Goal: Ask a question

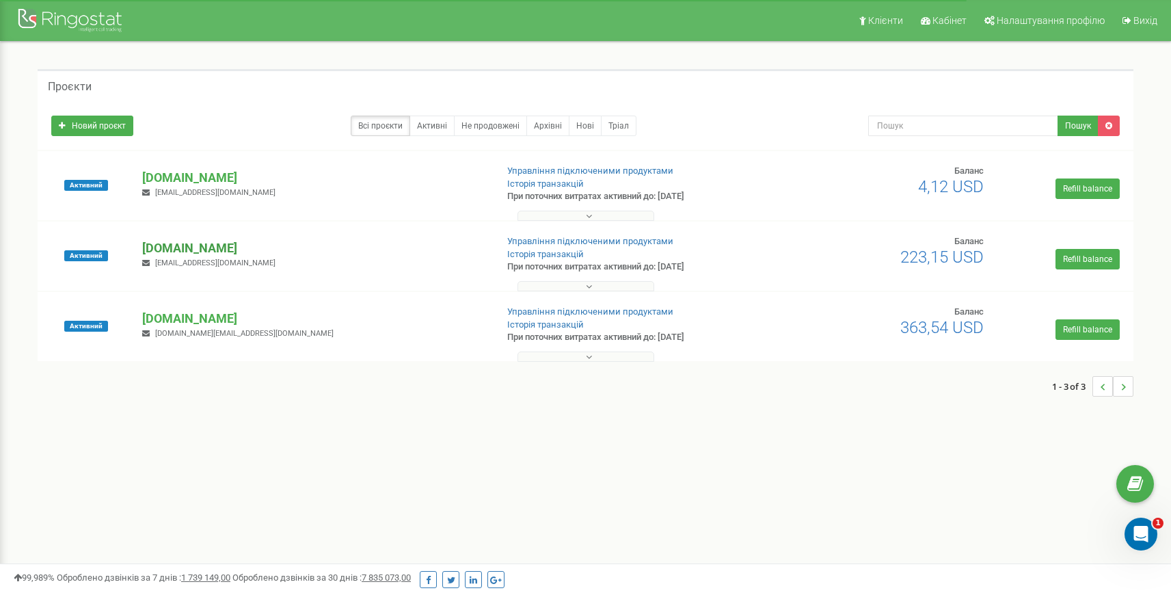
click at [189, 247] on p "[DOMAIN_NAME]" at bounding box center [313, 248] width 342 height 18
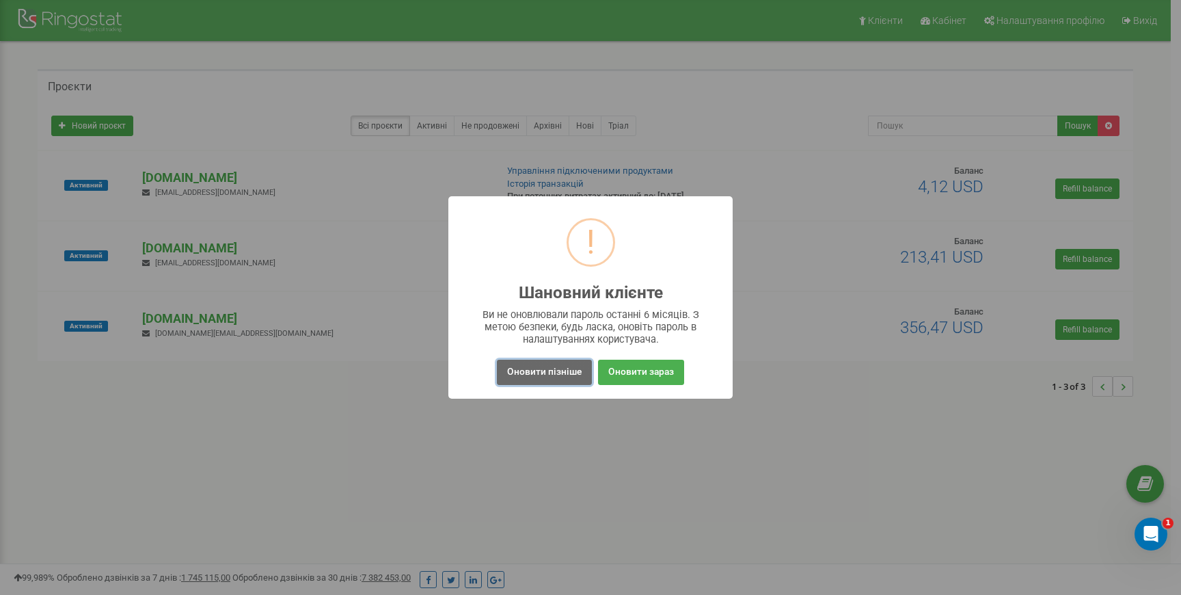
click at [564, 377] on button "Оновити пізніше" at bounding box center [544, 371] width 95 height 25
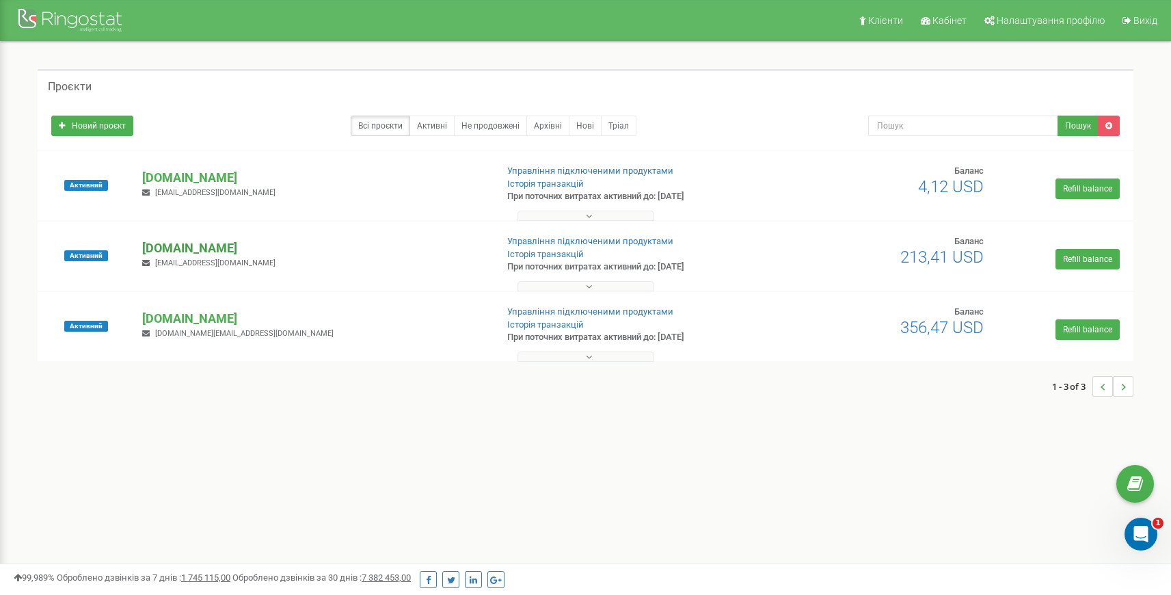
click at [179, 246] on p "[DOMAIN_NAME]" at bounding box center [313, 248] width 342 height 18
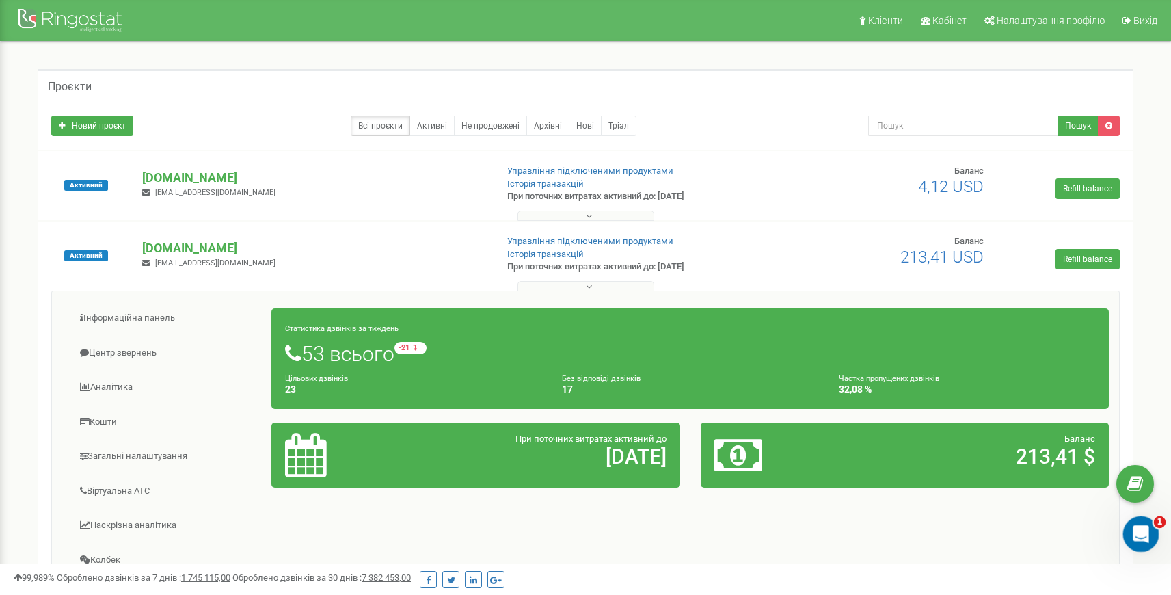
click at [1142, 532] on icon "Відкрити програму для спілкування Intercom" at bounding box center [1139, 532] width 23 height 23
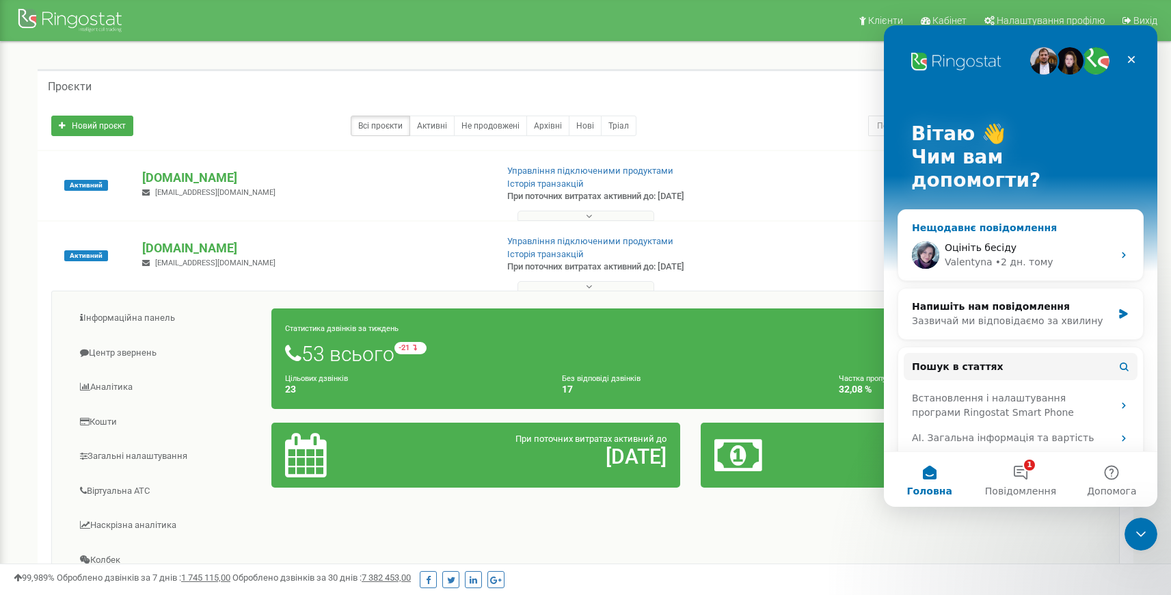
click at [1039, 255] on div "• 2 дн. тому" at bounding box center [1024, 262] width 58 height 14
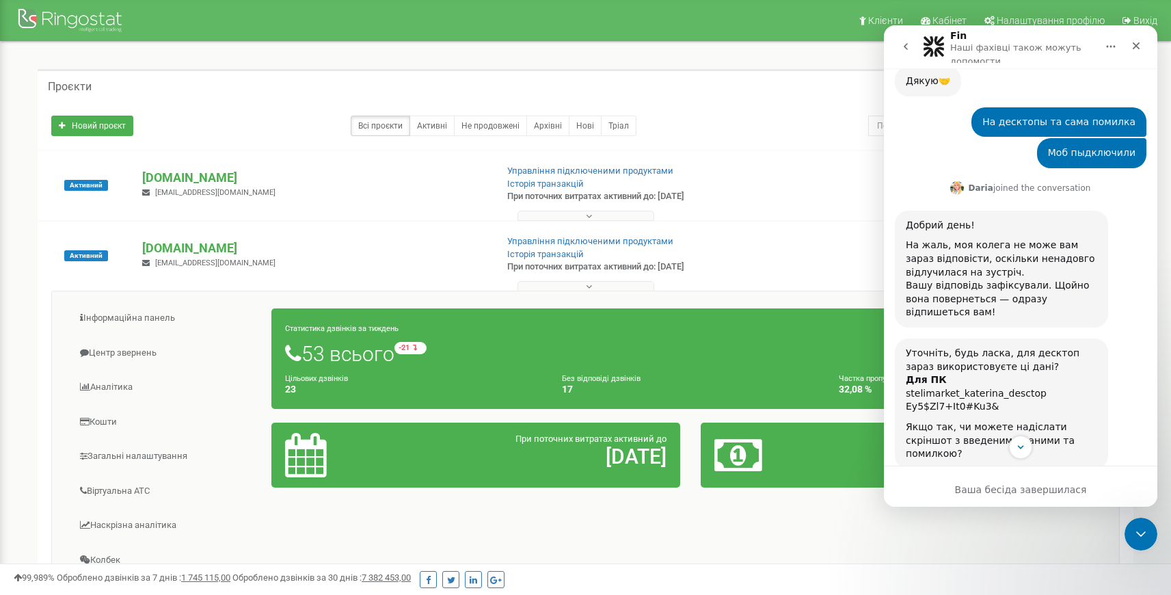
scroll to position [1366, 0]
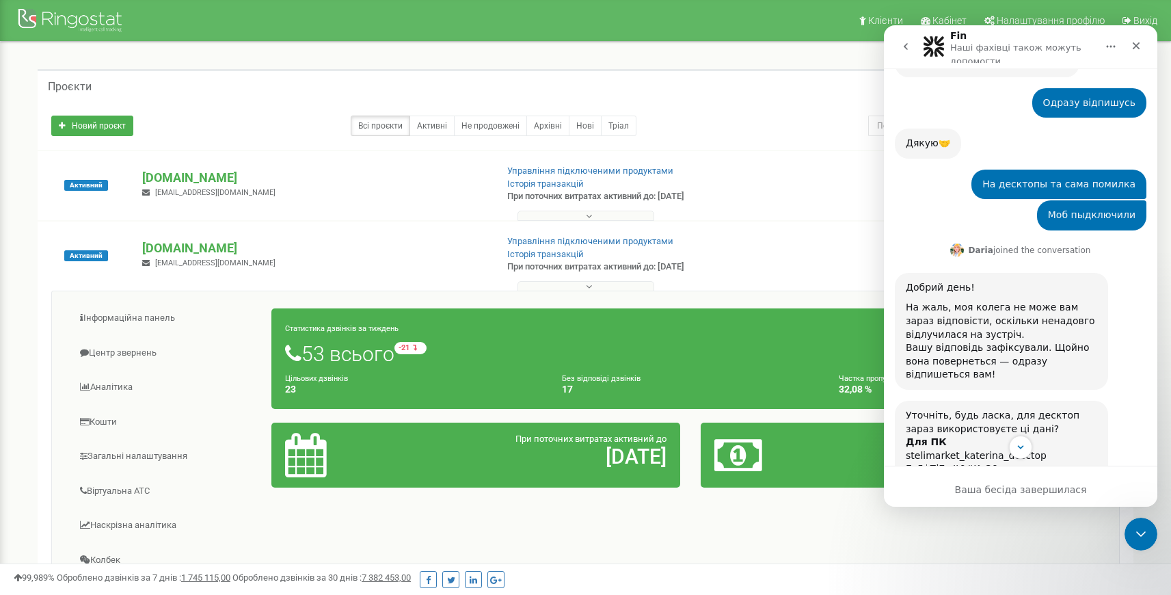
click at [908, 51] on icon "go back" at bounding box center [905, 46] width 11 height 11
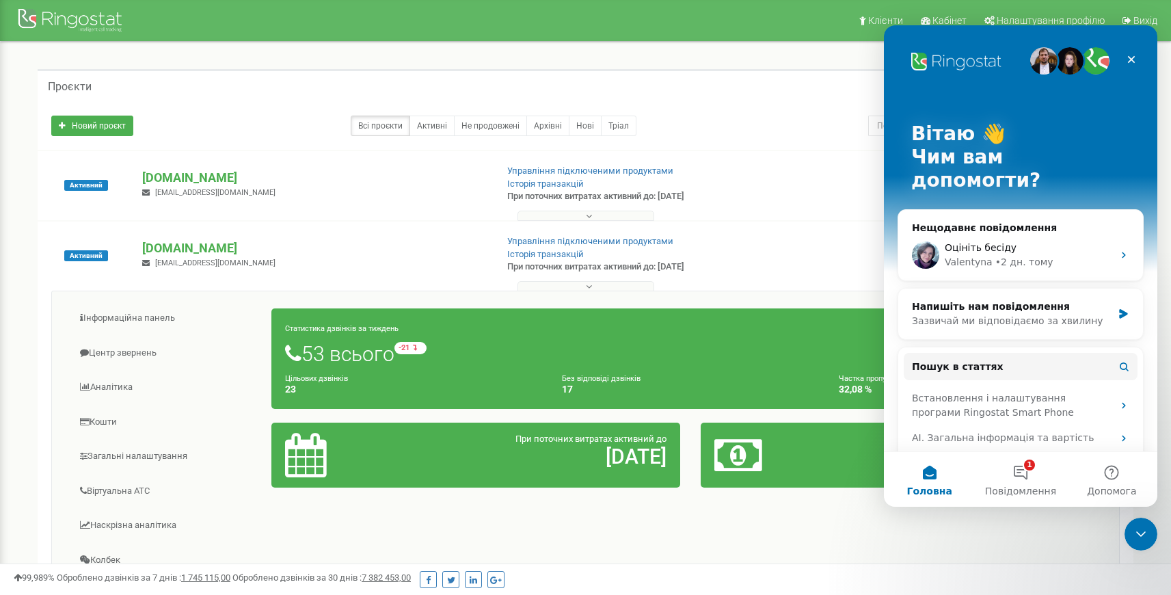
scroll to position [0, 0]
click at [1035, 481] on button "1 Повідомлення" at bounding box center [1020, 479] width 91 height 55
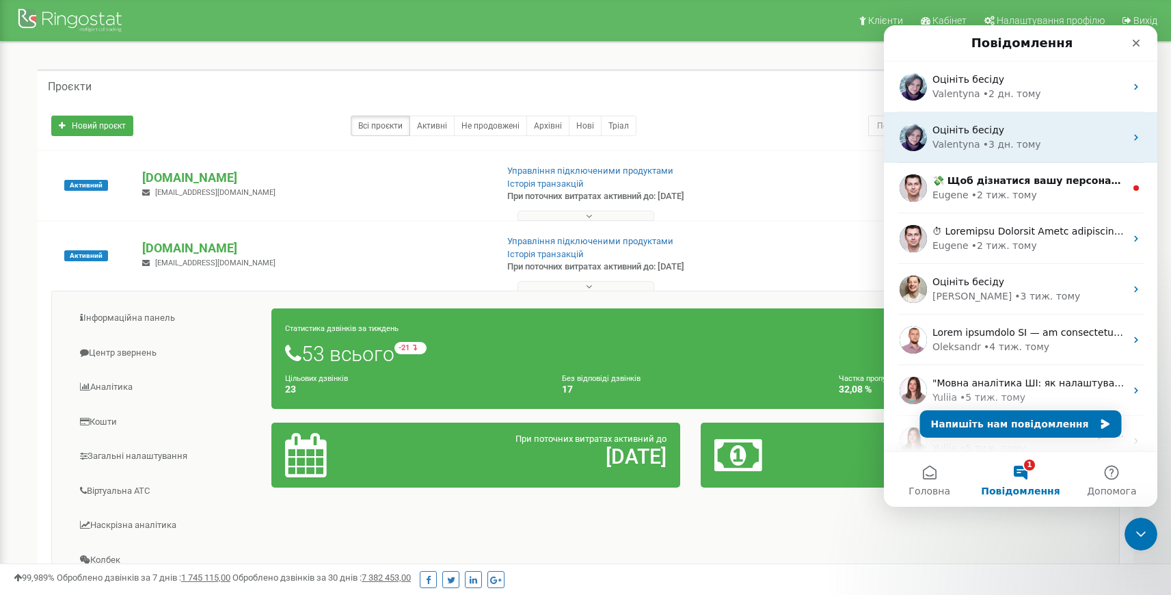
click at [999, 144] on div "• 3 дн. тому" at bounding box center [1012, 144] width 58 height 14
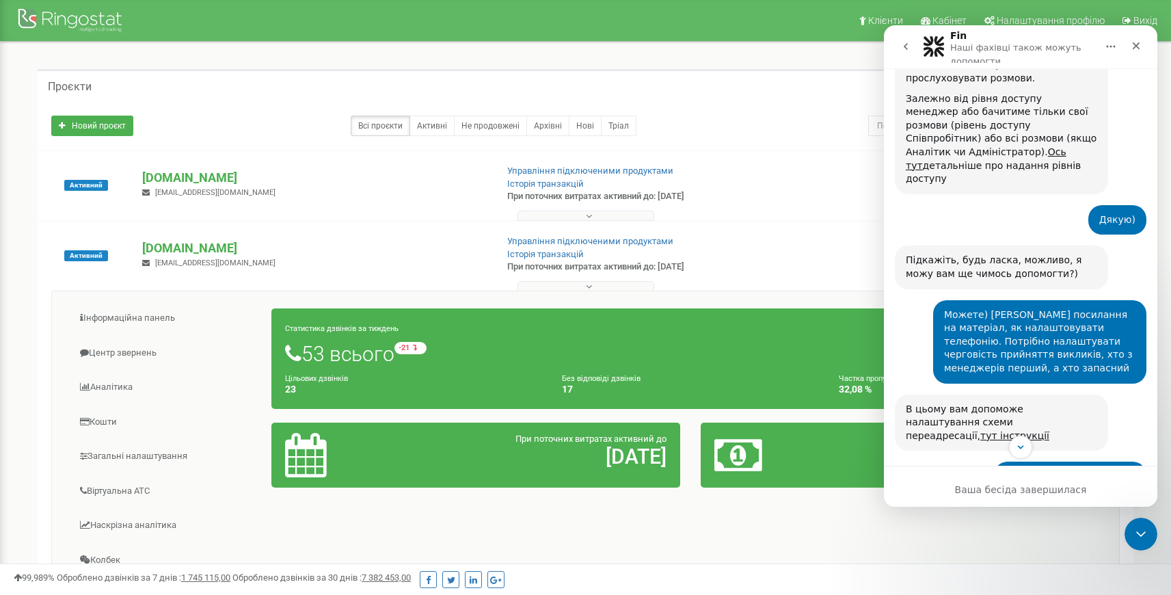
scroll to position [2421, 0]
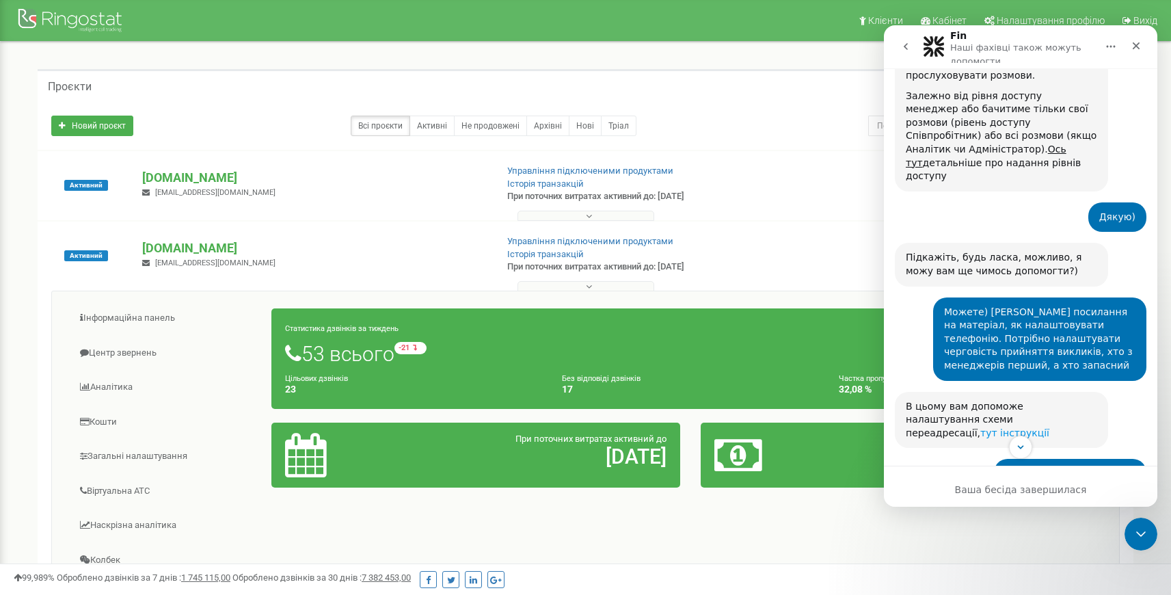
click at [1049, 427] on link "тут інструкції" at bounding box center [1014, 432] width 69 height 11
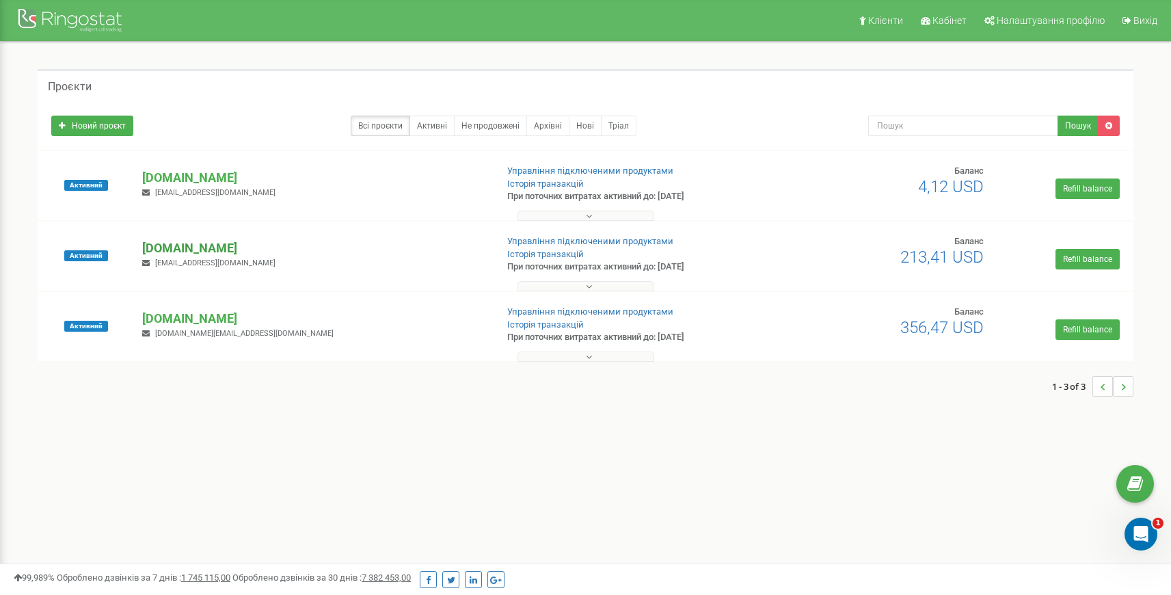
click at [196, 251] on p "[DOMAIN_NAME]" at bounding box center [313, 248] width 342 height 18
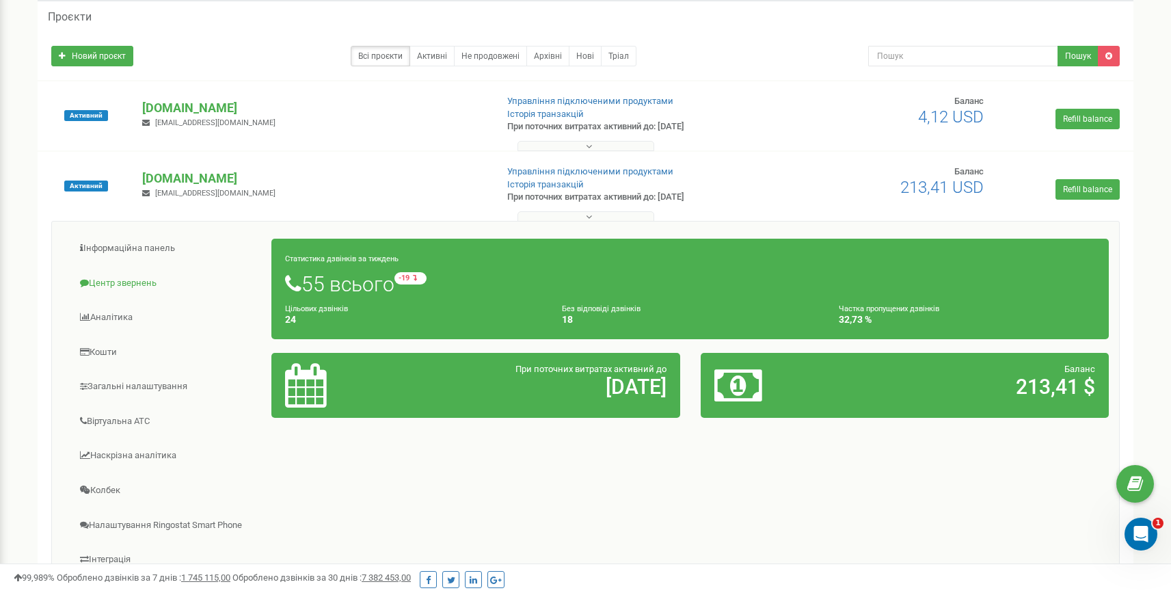
scroll to position [82, 0]
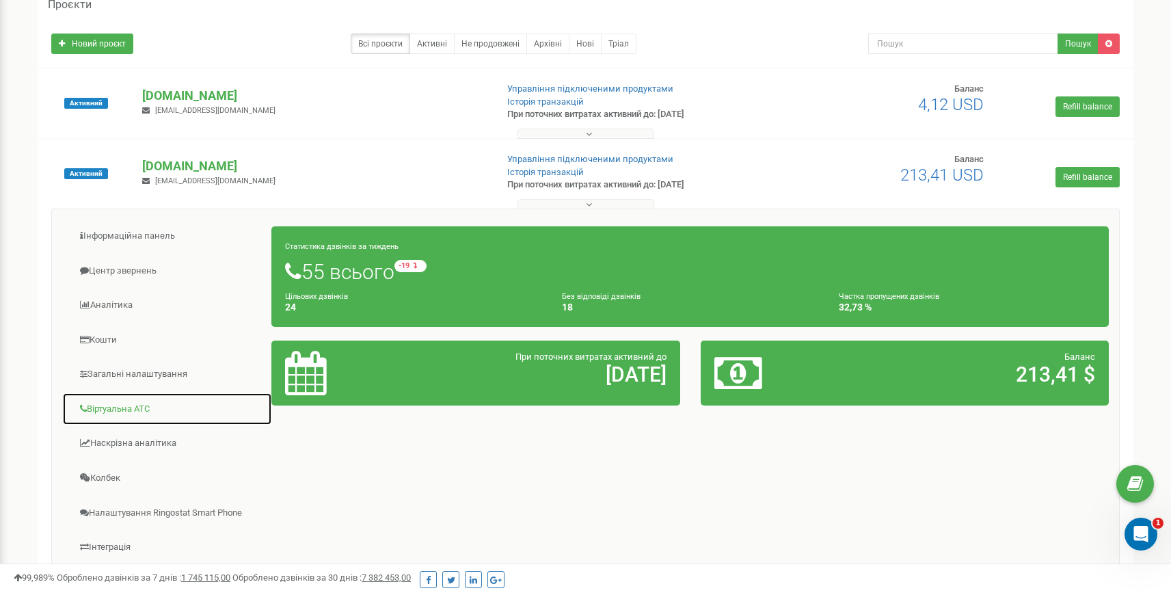
click at [128, 404] on link "Віртуальна АТС" at bounding box center [167, 408] width 210 height 33
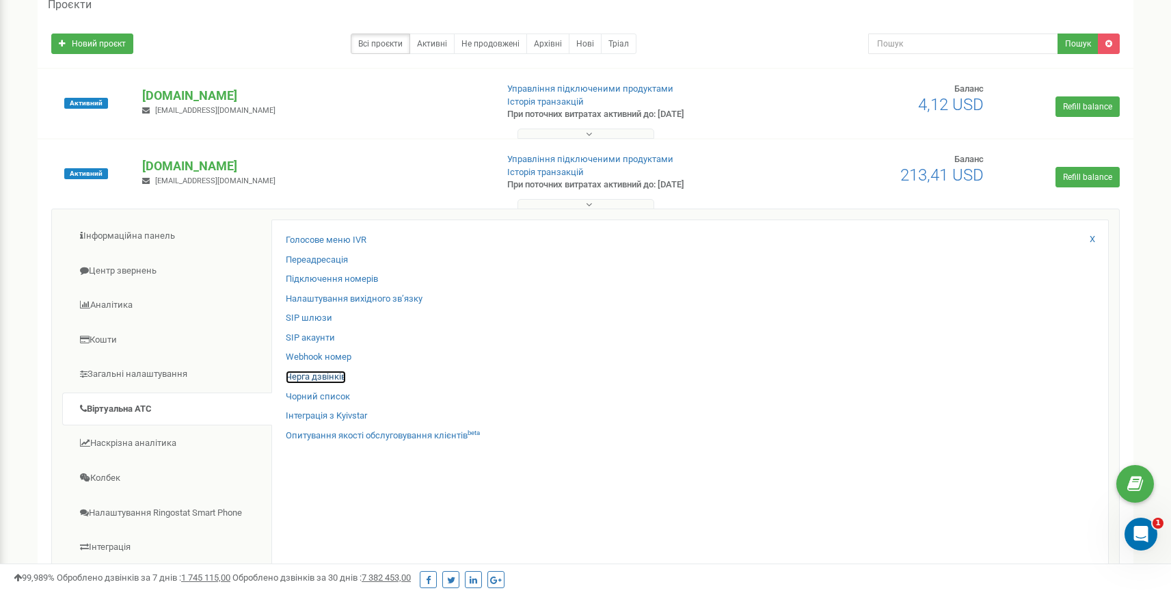
click at [324, 372] on link "Черга дзвінків" at bounding box center [316, 376] width 60 height 13
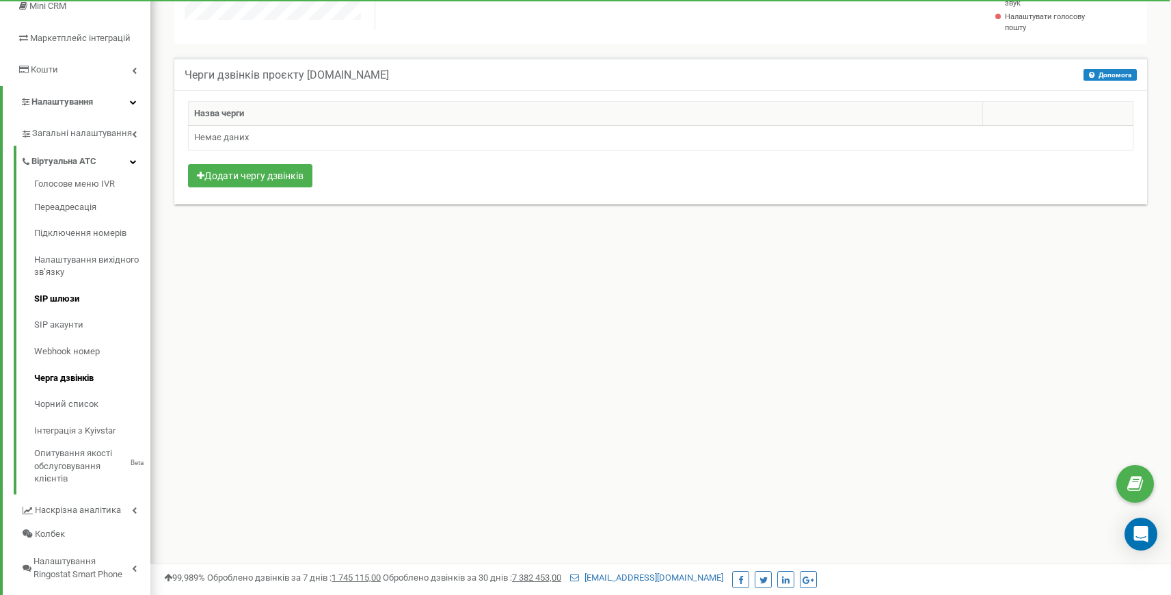
scroll to position [216, 0]
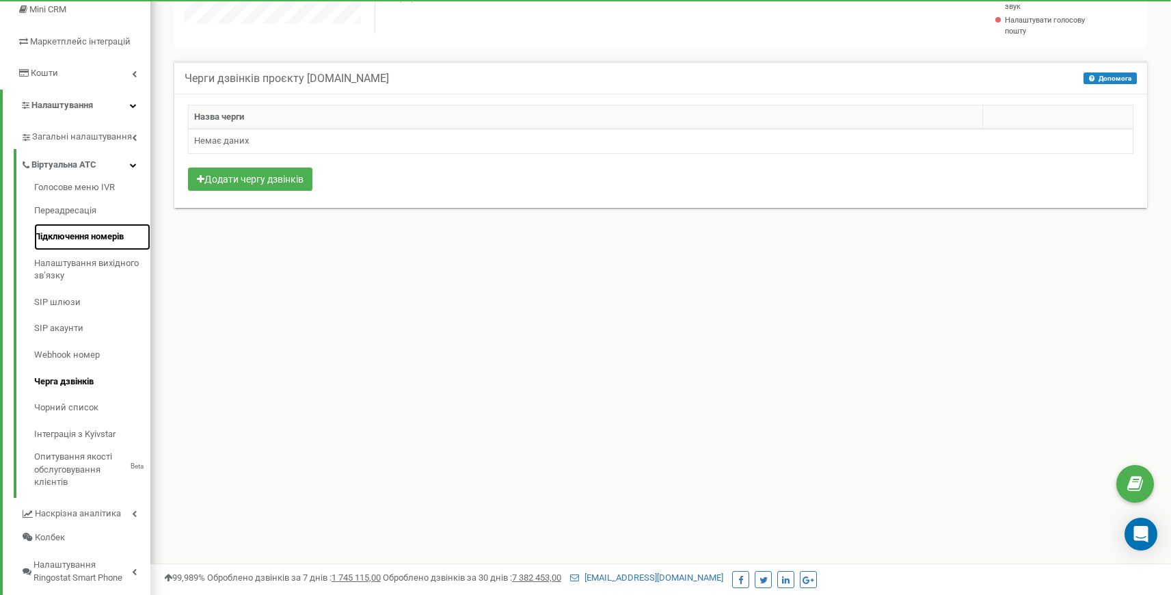
click at [105, 231] on link "Підключення номерів" at bounding box center [92, 236] width 116 height 27
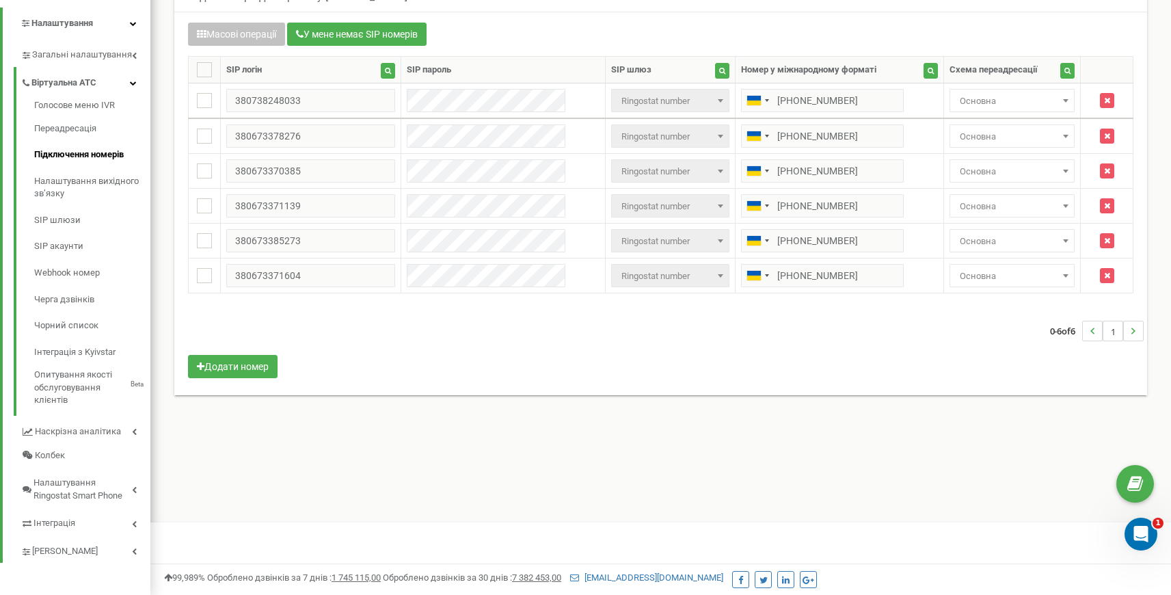
scroll to position [300, 0]
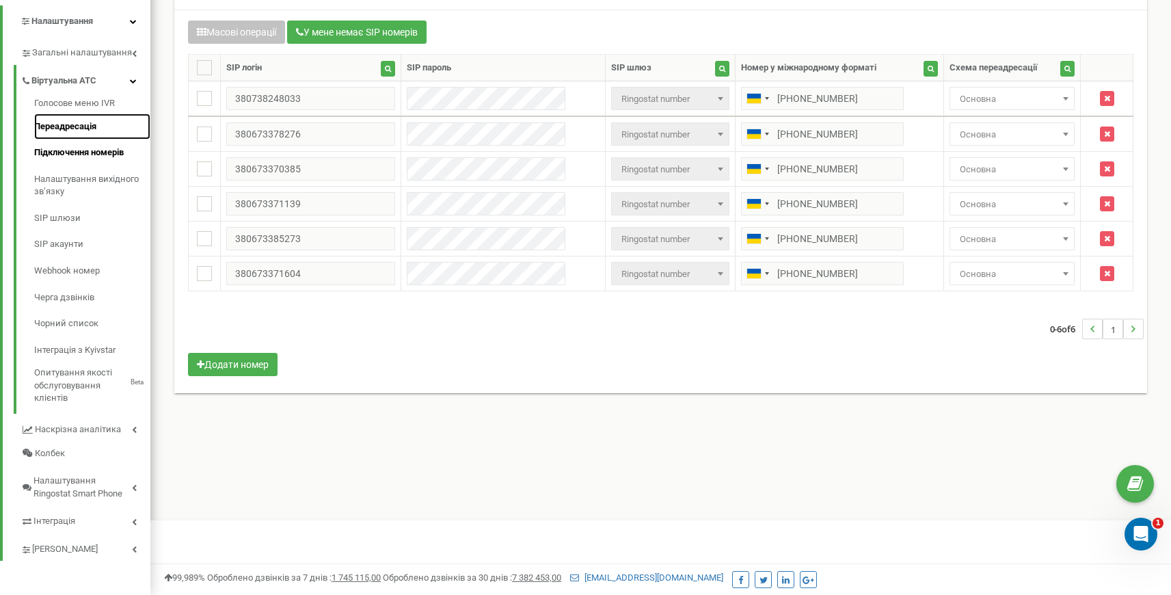
click at [91, 131] on link "Переадресація" at bounding box center [92, 126] width 116 height 27
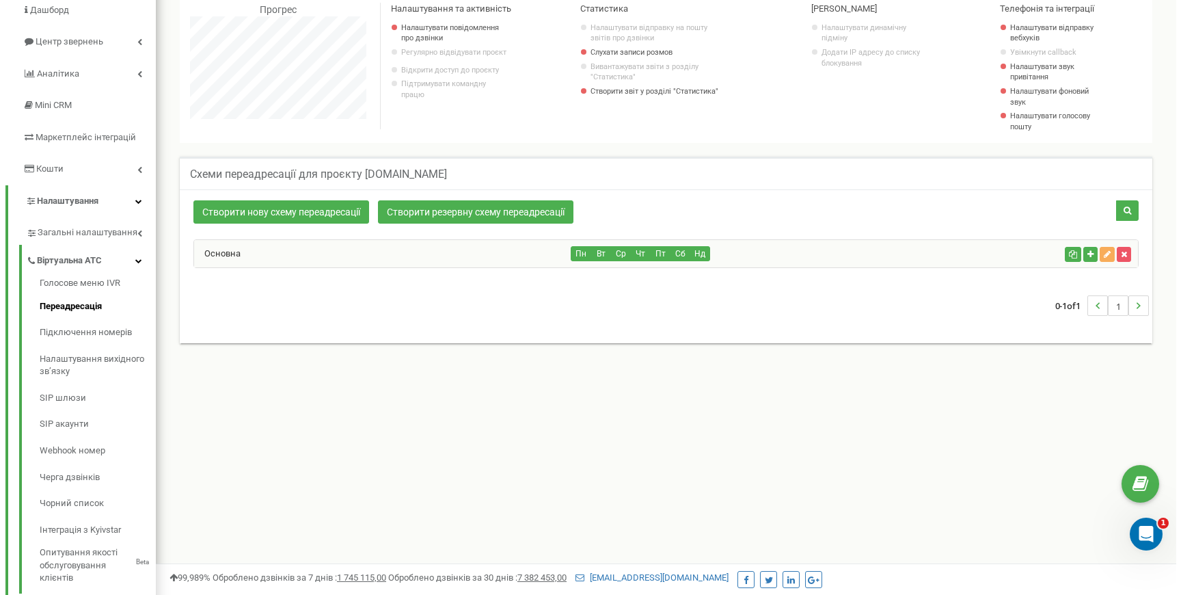
scroll to position [163, 0]
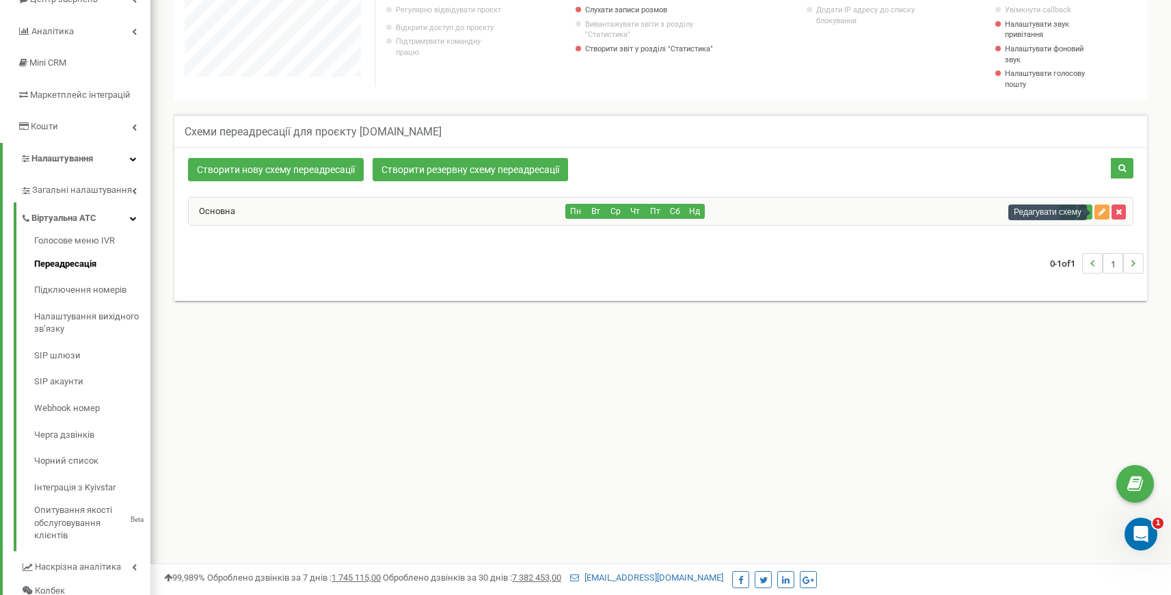
click at [1103, 214] on icon "button" at bounding box center [1101, 212] width 7 height 8
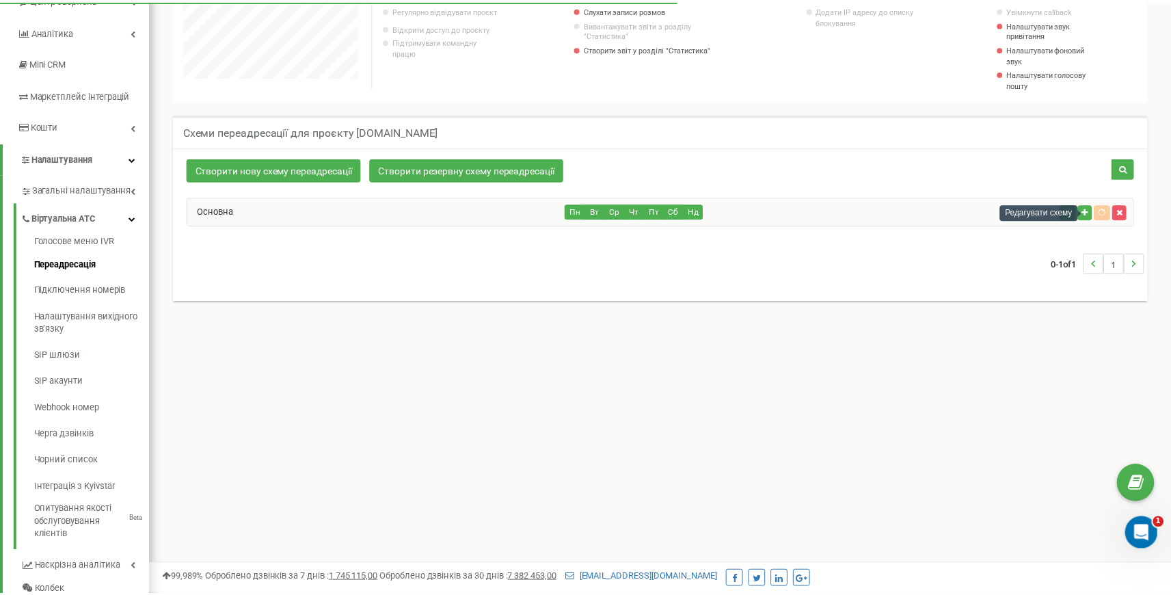
scroll to position [820, 1031]
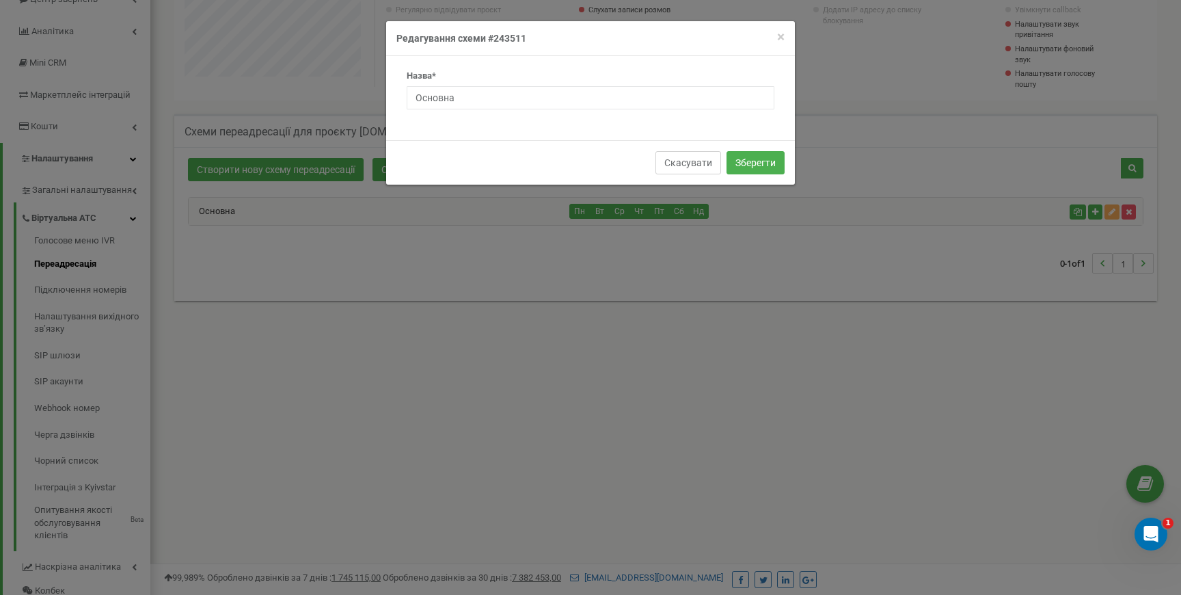
click at [698, 162] on button "Скасувати" at bounding box center [688, 162] width 66 height 23
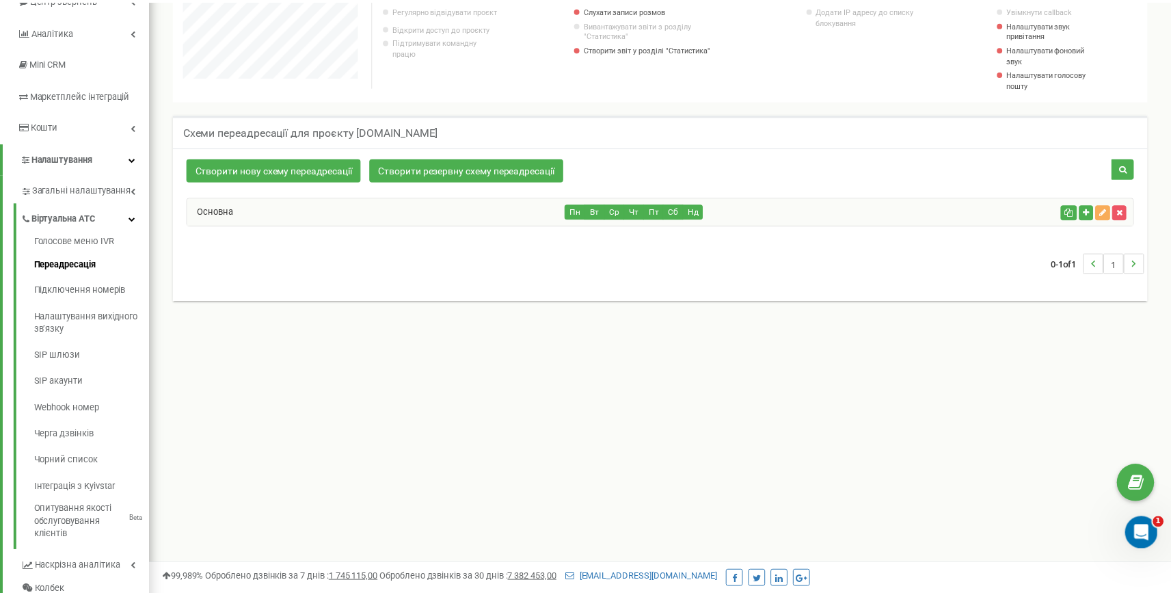
scroll to position [682619, 682419]
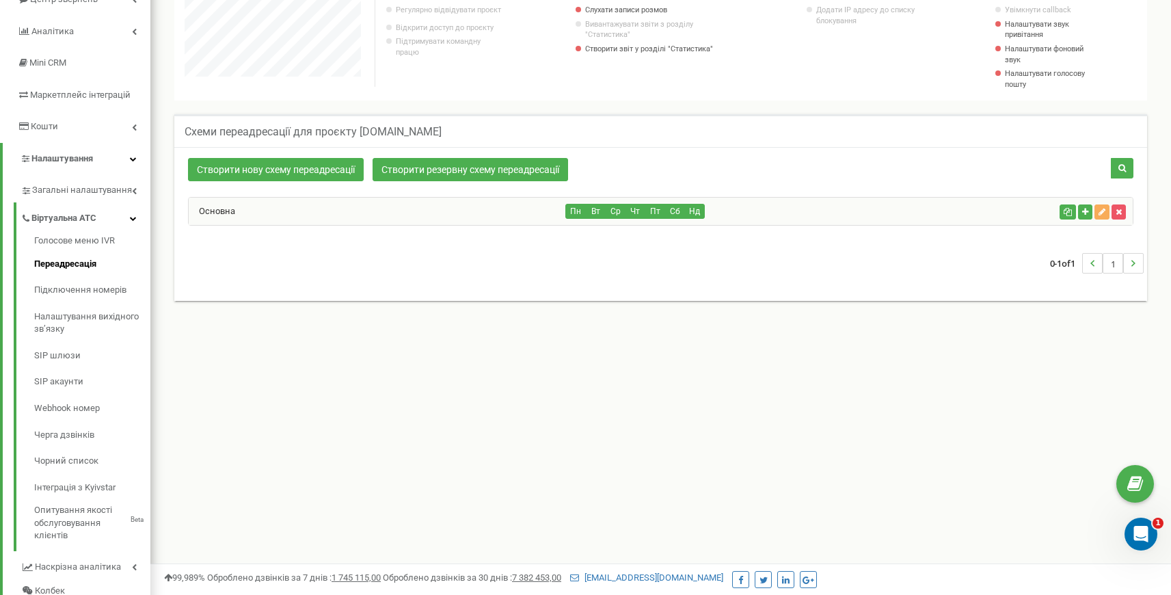
click at [715, 107] on div "Схеми переадресації для проєкту steli.market Створити нову схему переадресації …" at bounding box center [661, 222] width 1000 height 245
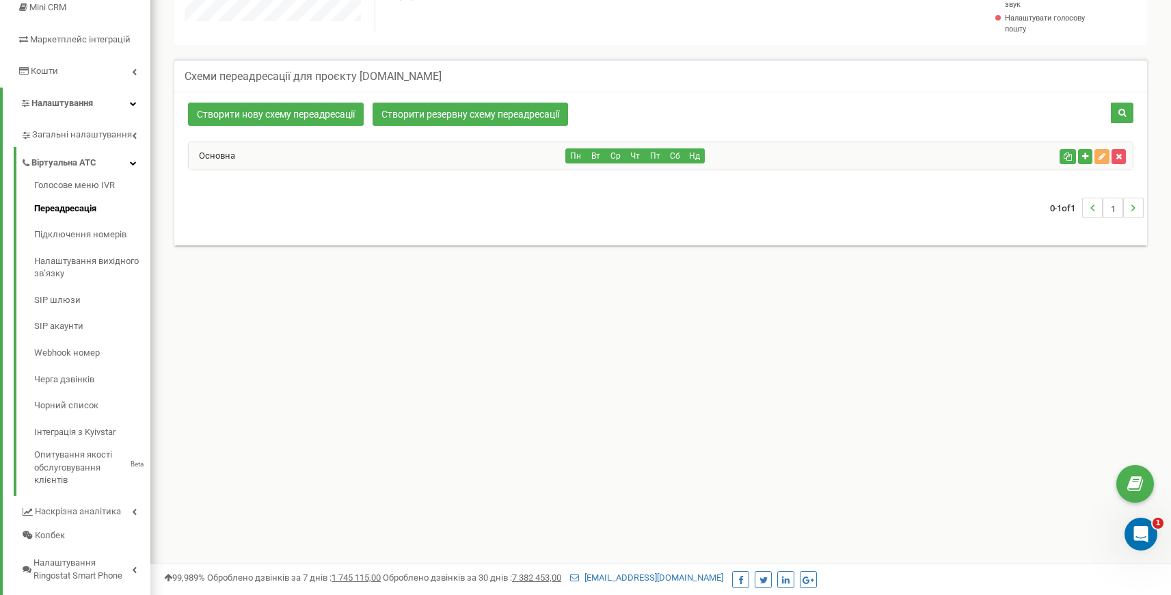
scroll to position [300, 0]
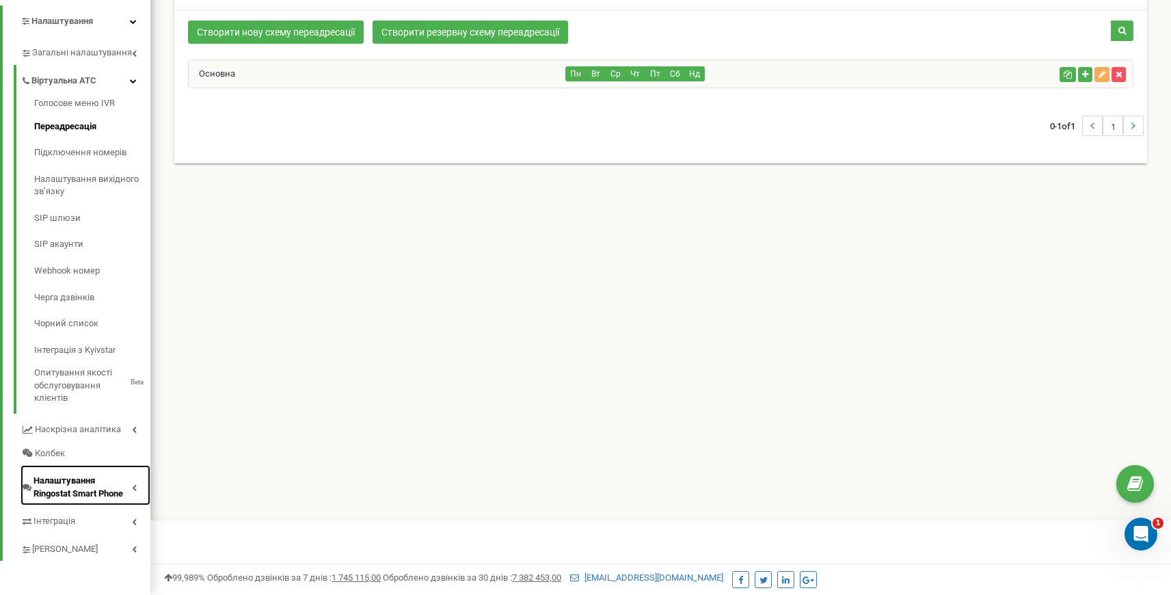
click at [133, 486] on icon at bounding box center [134, 487] width 5 height 7
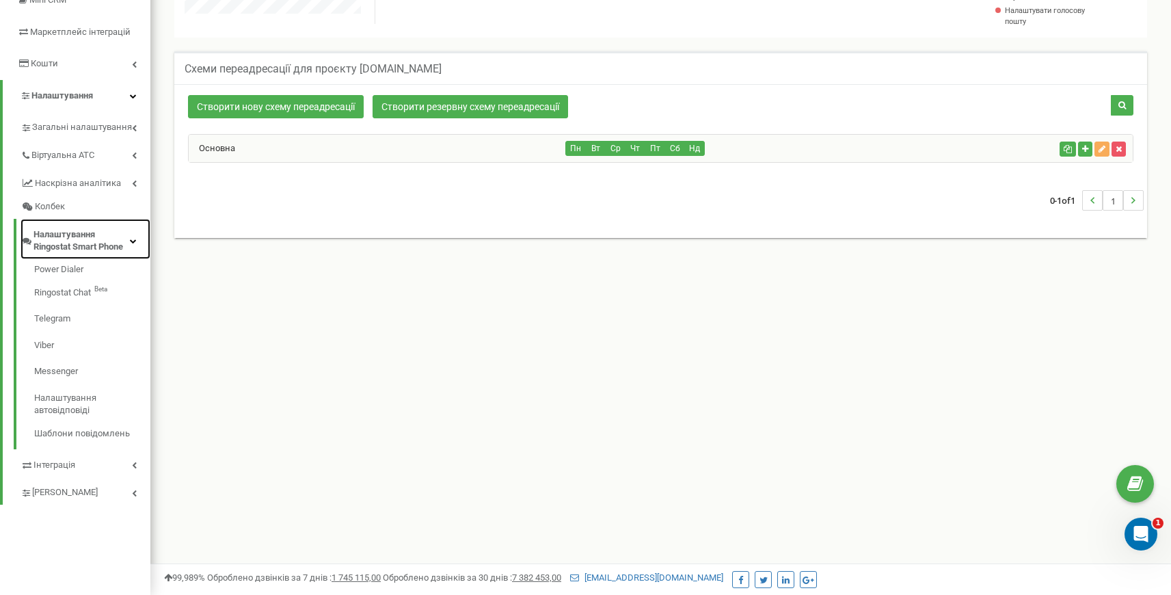
scroll to position [226, 0]
click at [107, 97] on link "Налаштування" at bounding box center [77, 96] width 148 height 32
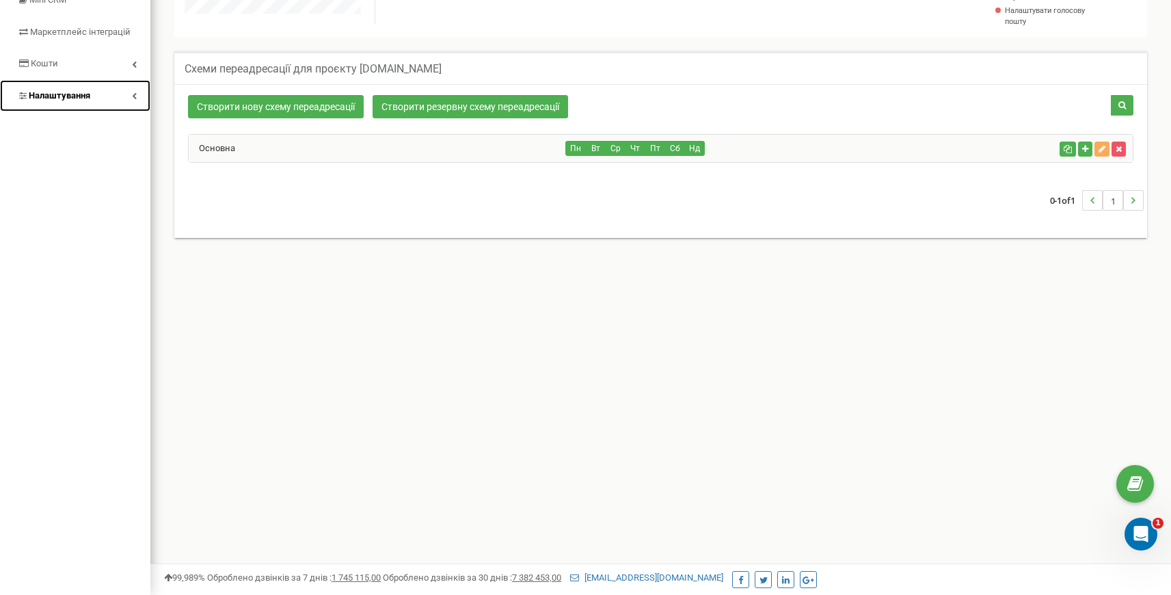
click at [132, 94] on icon at bounding box center [134, 95] width 5 height 7
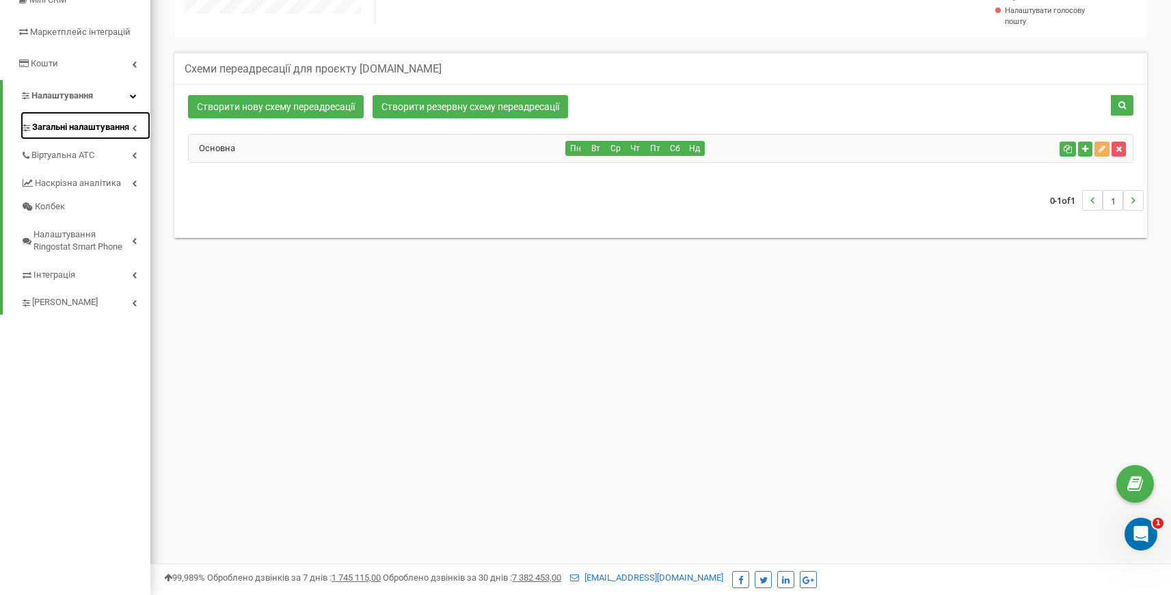
click at [122, 124] on span "Загальні налаштування" at bounding box center [80, 127] width 97 height 13
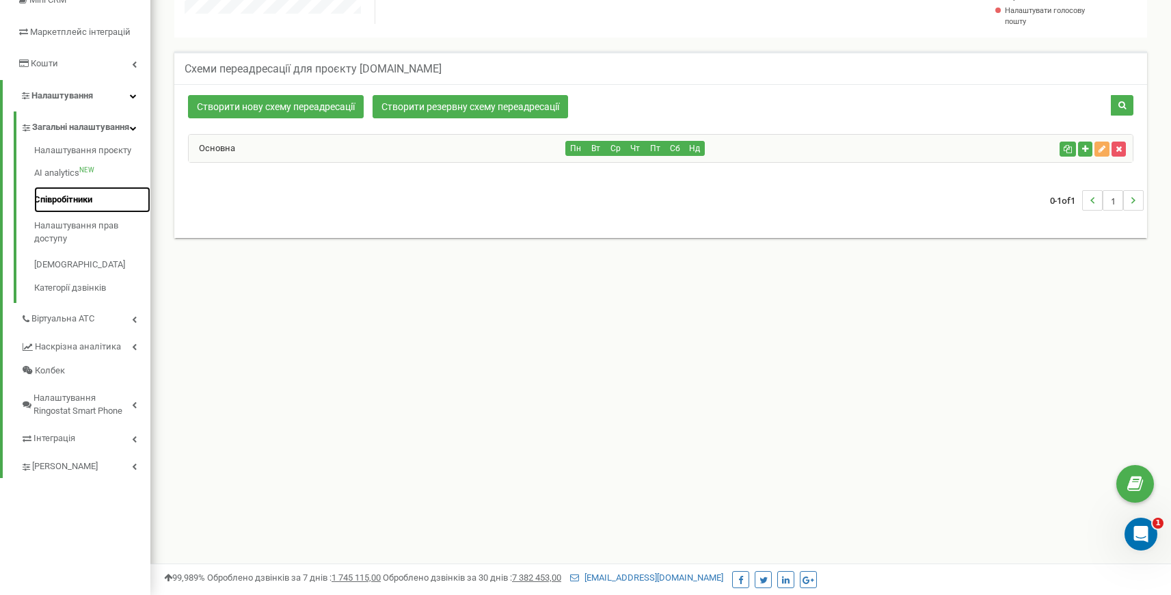
click at [77, 213] on link "Співробітники" at bounding box center [92, 200] width 116 height 27
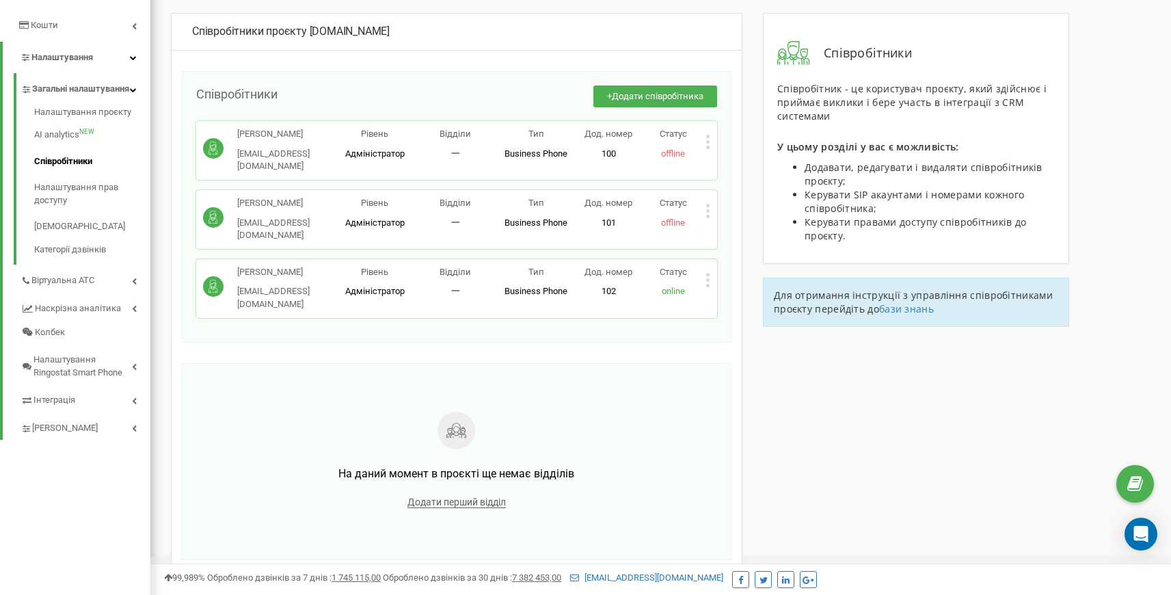
scroll to position [301, 0]
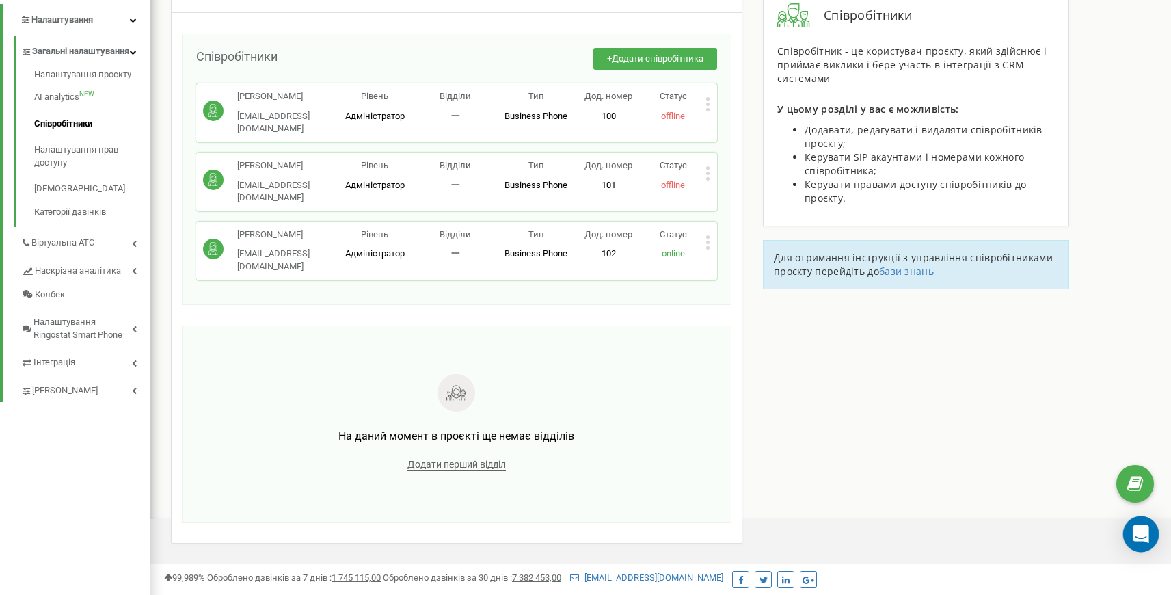
click at [1136, 530] on icon "Open Intercom Messenger" at bounding box center [1140, 534] width 16 height 18
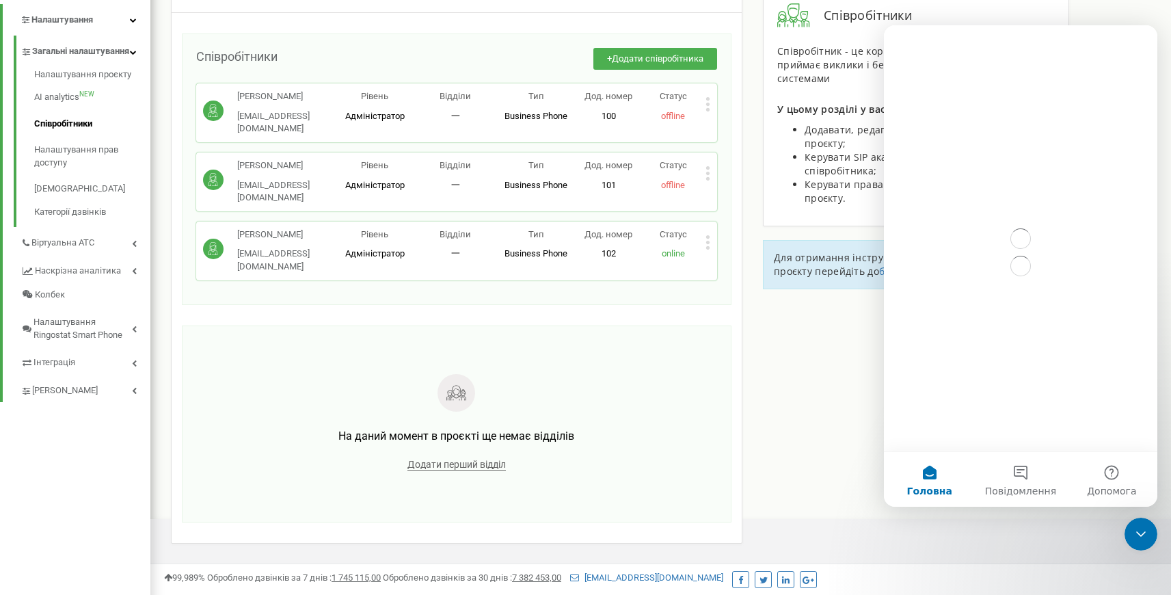
scroll to position [0, 0]
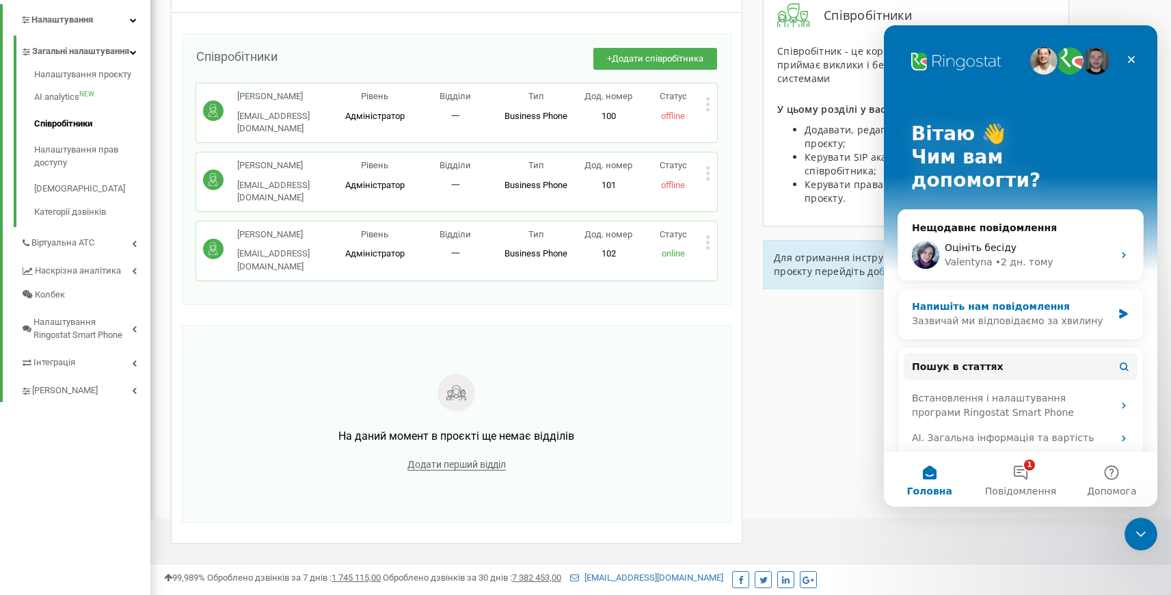
click at [1025, 314] on div "Зазвичай ми відповідаємо за хвилину" at bounding box center [1012, 321] width 200 height 14
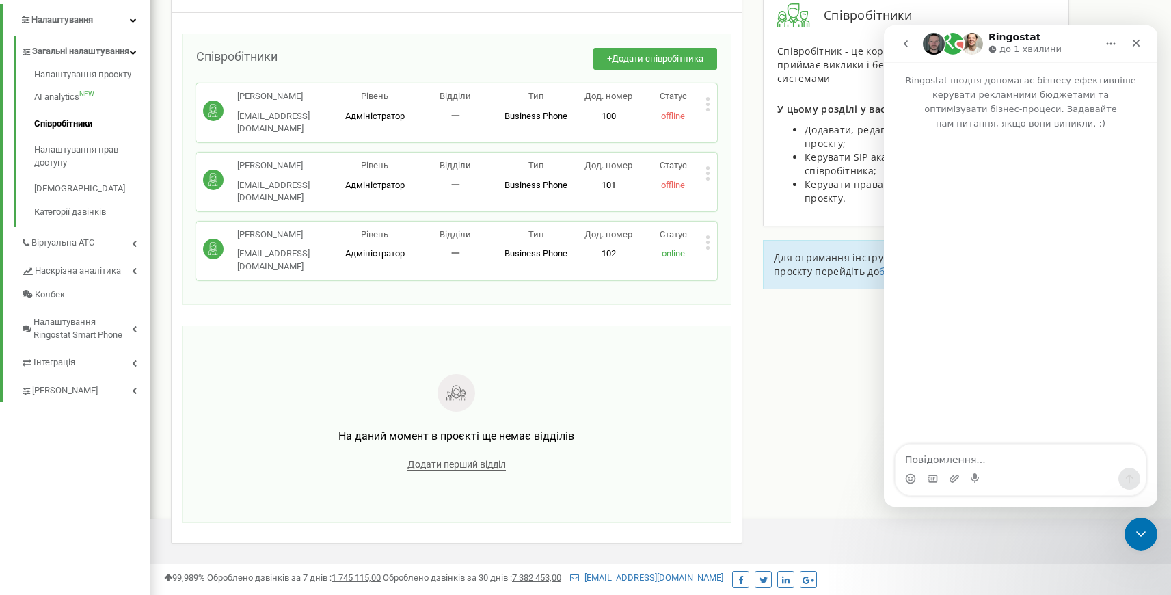
click at [985, 461] on textarea "Повідомлення..." at bounding box center [1020, 455] width 250 height 23
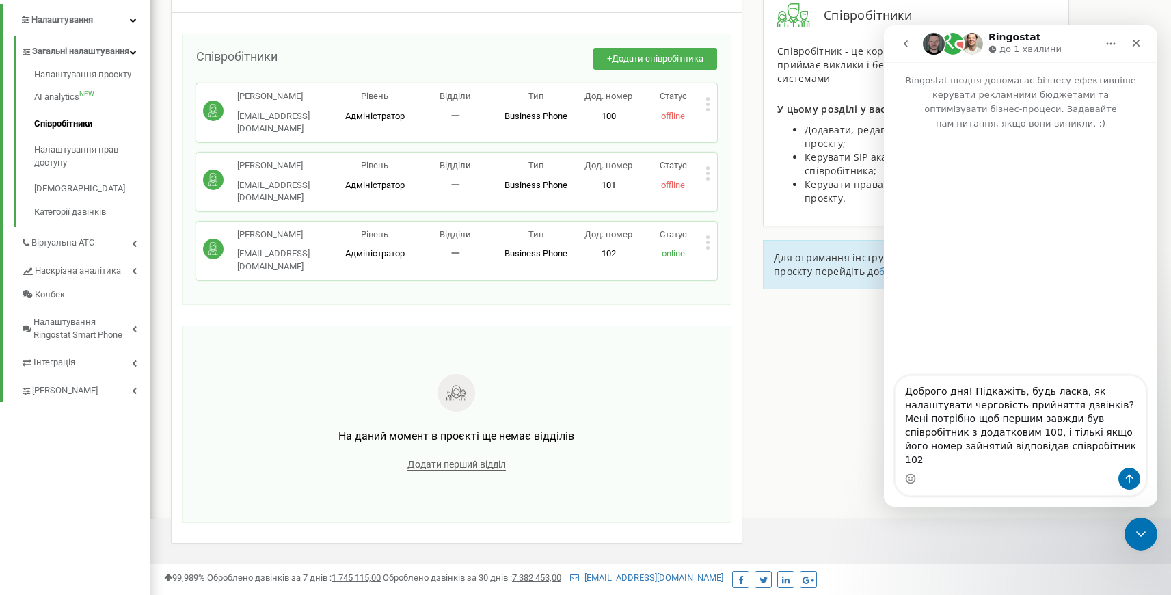
type textarea "Доброго дня! Підкажіть, будь ласка, як налаштувати черговість прийняття дзвінкі…"
